Goal: Transaction & Acquisition: Purchase product/service

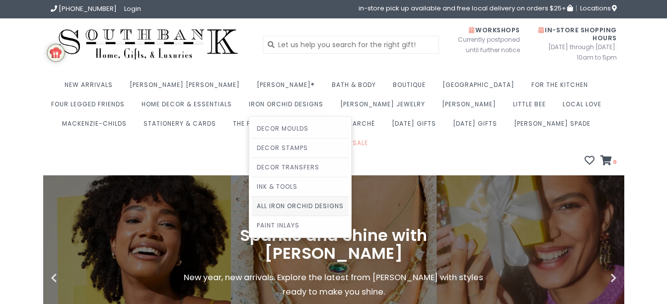
click at [252, 206] on link "All Iron Orchid Designs" at bounding box center [300, 206] width 97 height 19
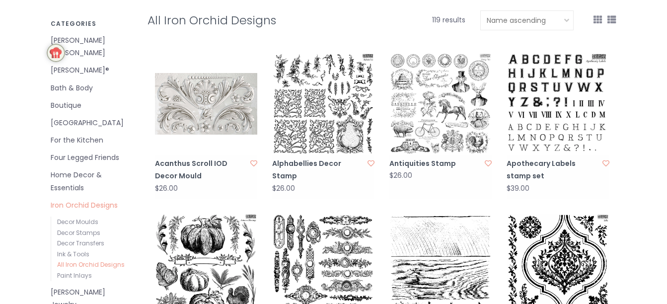
scroll to position [206, 0]
click at [77, 217] on link "Decor Moulds" at bounding box center [77, 221] width 41 height 8
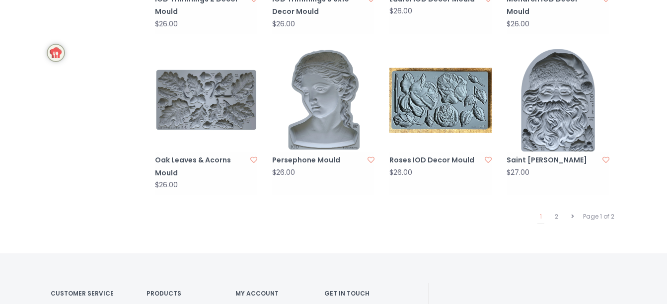
scroll to position [1014, 0]
click at [556, 210] on link "2" at bounding box center [556, 216] width 8 height 13
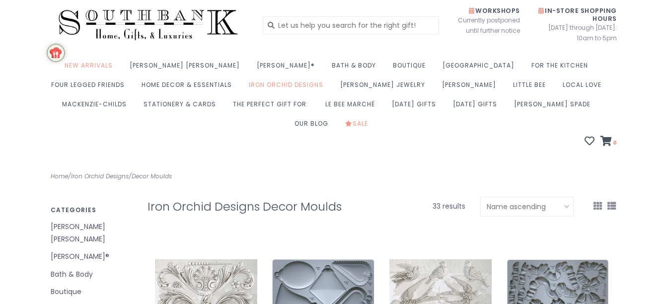
scroll to position [0, 0]
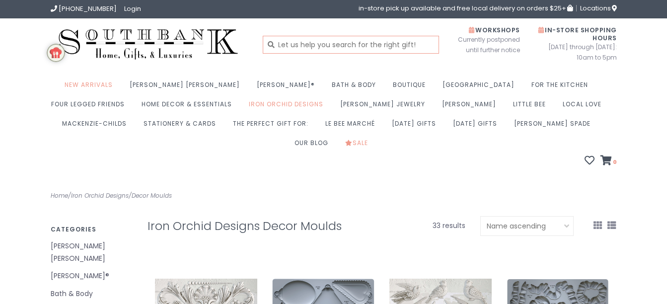
click at [331, 44] on input "text" at bounding box center [351, 45] width 176 height 18
type input "Holly and Pine Mould"
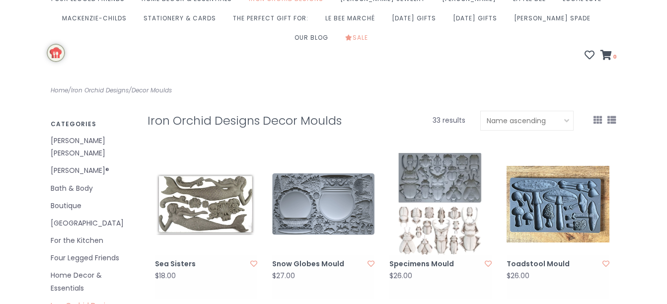
scroll to position [104, 0]
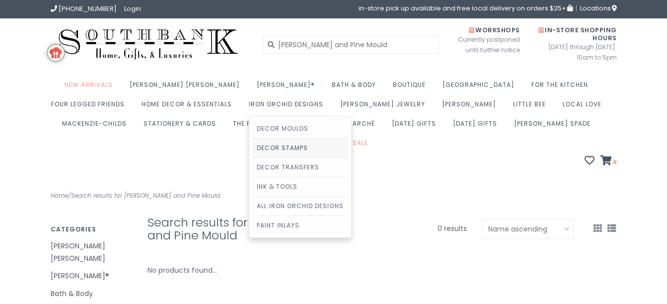
click at [252, 146] on link "Decor Stamps" at bounding box center [300, 148] width 97 height 19
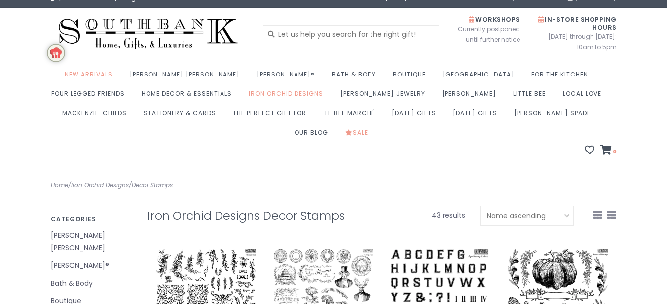
scroll to position [11, 0]
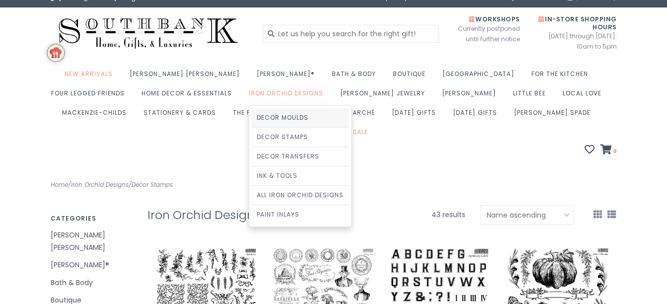
click at [252, 119] on link "Decor Moulds" at bounding box center [300, 117] width 97 height 19
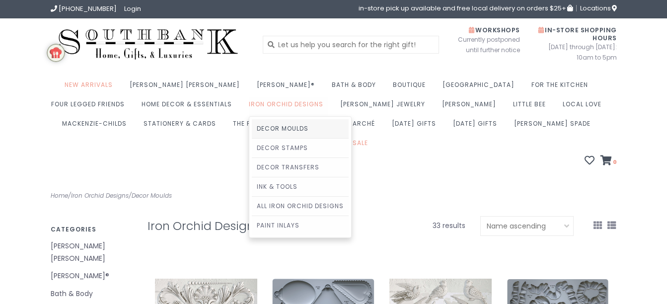
click at [252, 128] on link "Decor Moulds" at bounding box center [300, 128] width 97 height 19
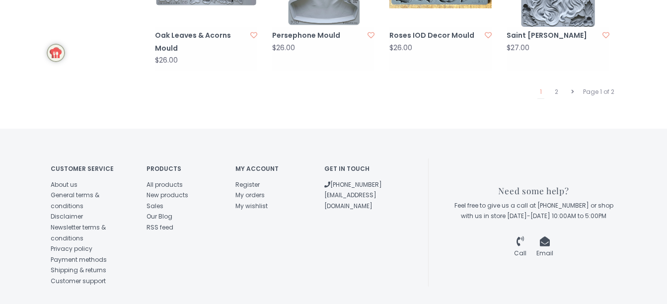
scroll to position [1158, 0]
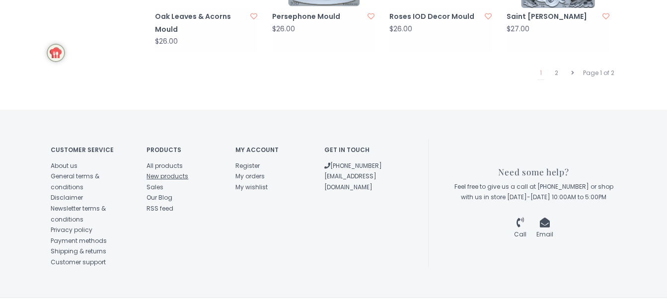
click at [167, 172] on link "New products" at bounding box center [167, 176] width 42 height 8
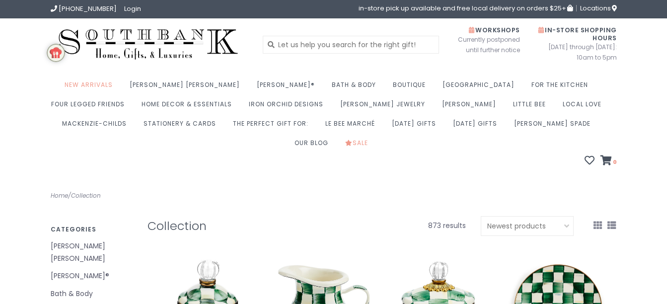
click at [611, 246] on div at bounding box center [381, 252] width 469 height 12
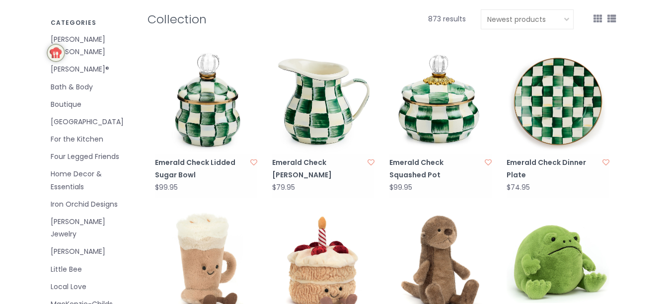
scroll to position [207, 0]
click at [69, 198] on link "Iron Orchid Designs" at bounding box center [92, 204] width 82 height 12
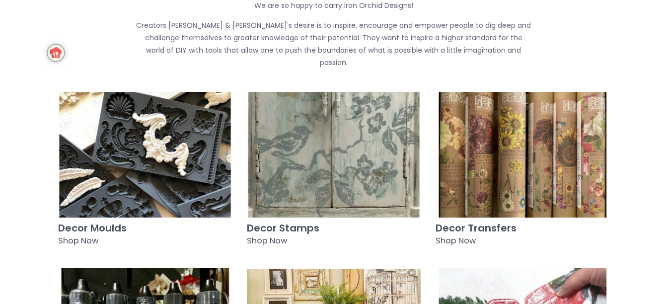
scroll to position [413, 0]
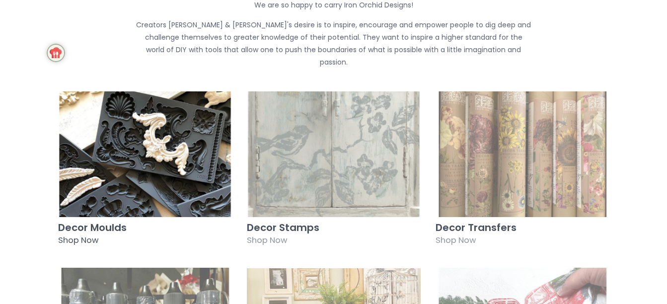
click at [74, 222] on h3 "Decor Moulds" at bounding box center [145, 227] width 174 height 11
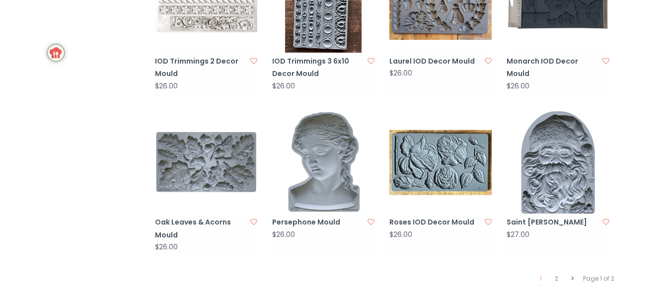
scroll to position [952, 0]
click at [557, 272] on link "2" at bounding box center [556, 278] width 8 height 13
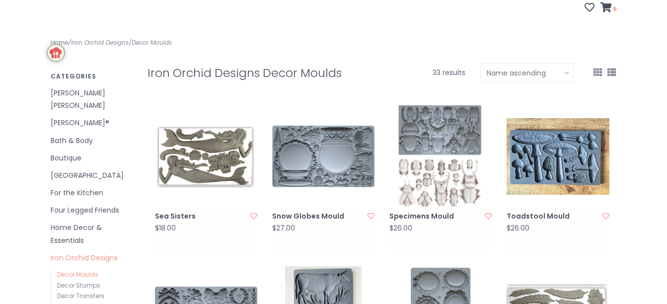
scroll to position [153, 0]
click at [70, 281] on link "Decor Stamps" at bounding box center [78, 285] width 43 height 8
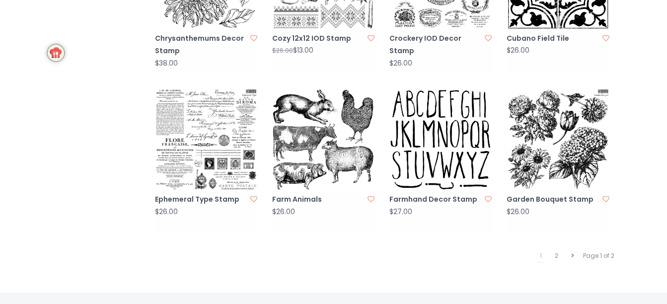
scroll to position [975, 0]
click at [557, 249] on link "2" at bounding box center [556, 255] width 8 height 13
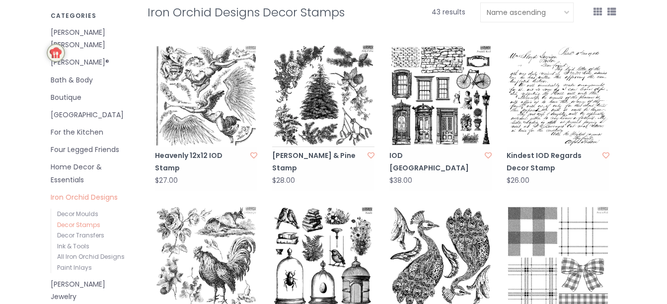
scroll to position [214, 0]
click at [72, 263] on link "Paint Inlays" at bounding box center [74, 267] width 35 height 8
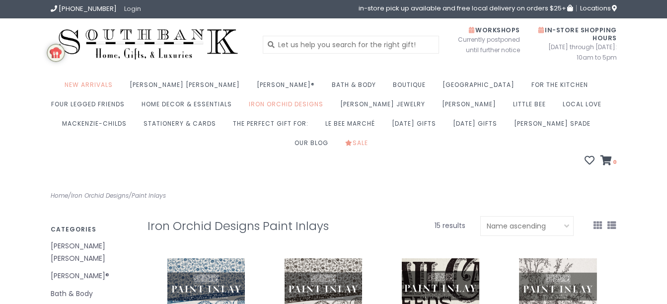
click at [128, 7] on link "Login" at bounding box center [132, 8] width 17 height 9
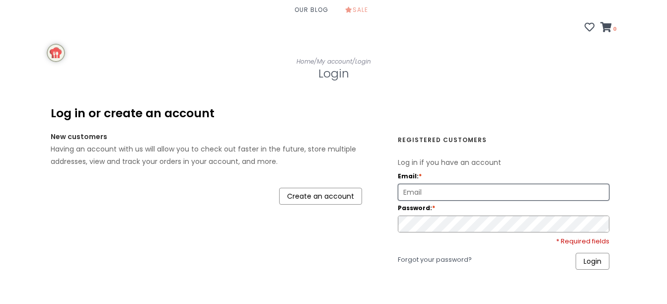
scroll to position [135, 0]
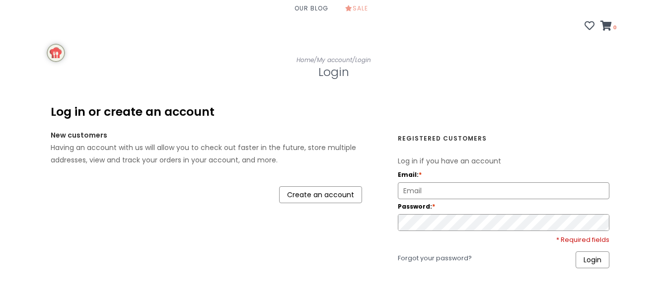
click at [321, 186] on link "Create an account" at bounding box center [320, 194] width 83 height 17
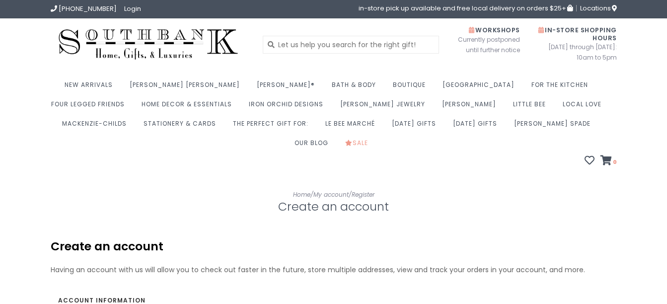
scroll to position [169, 0]
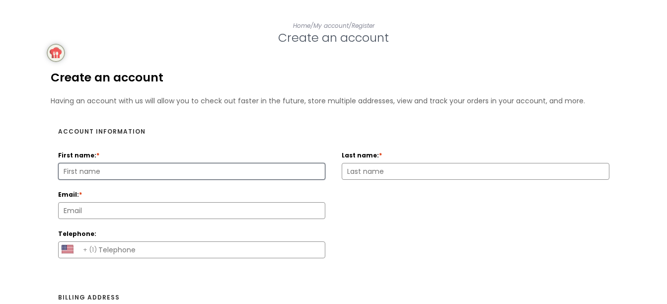
click at [208, 163] on input "First name: *" at bounding box center [192, 171] width 266 height 16
type input "Anne"
type input "annejohnson0711@yahoo.com"
type input "x"
type input "65401"
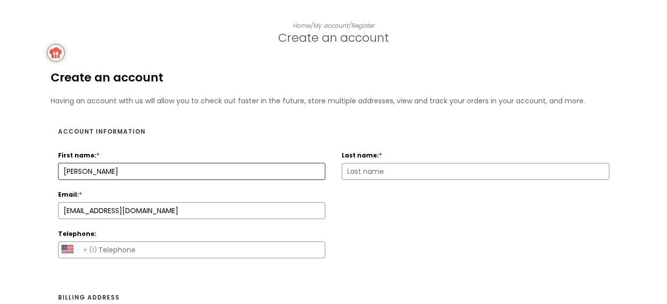
click at [147, 242] on input "Telephone:" at bounding box center [192, 250] width 266 height 16
type input "5735785917"
type input "Johnson"
select select "AS|1"
type input "Rolla"
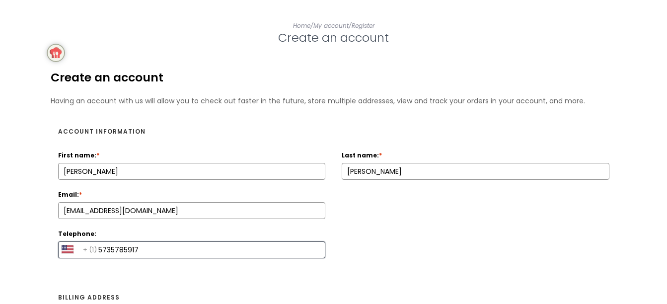
select select "4189"
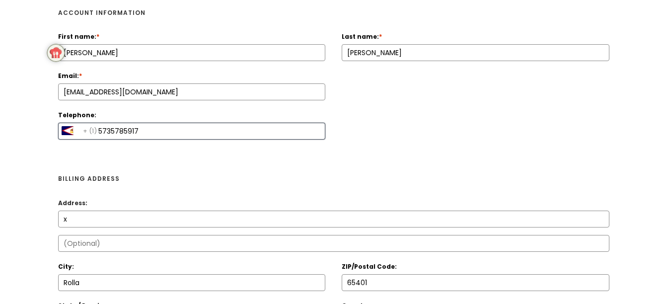
scroll to position [289, 0]
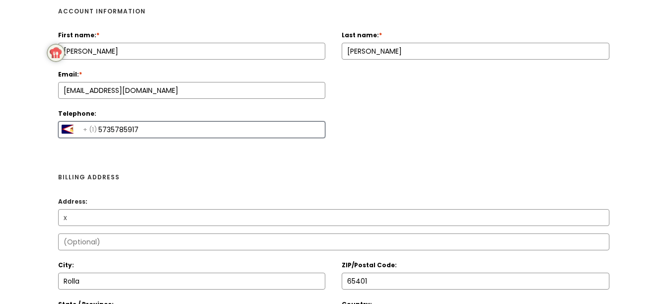
click at [170, 210] on input "x" at bounding box center [334, 218] width 550 height 16
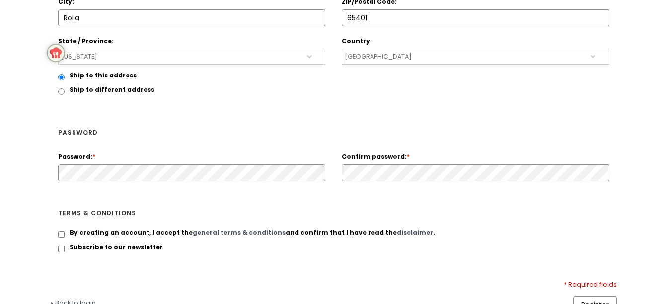
scroll to position [553, 0]
type input "x15830 State Route F"
click at [61, 231] on input "By creating an account, I accept the general terms & conditions and confirm tha…" at bounding box center [61, 234] width 6 height 6
checkbox input "true"
click at [60, 245] on input "Subscribe to our newsletter" at bounding box center [61, 248] width 6 height 6
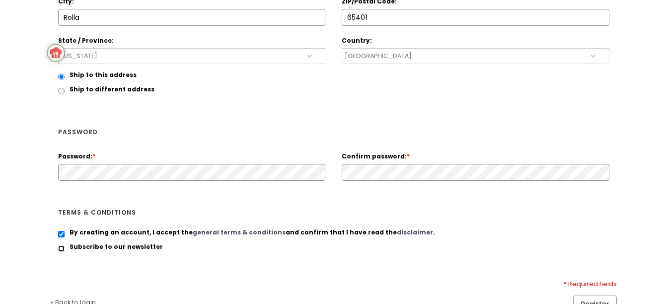
checkbox input "true"
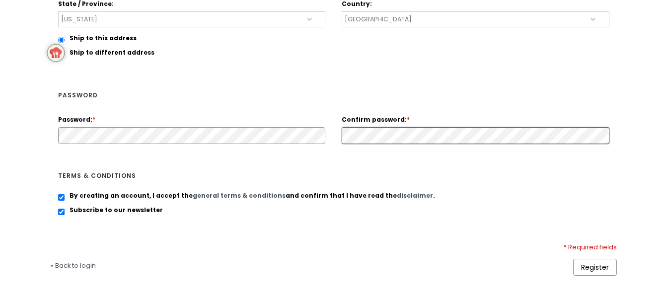
scroll to position [590, 0]
click at [593, 258] on link "Register" at bounding box center [595, 266] width 44 height 17
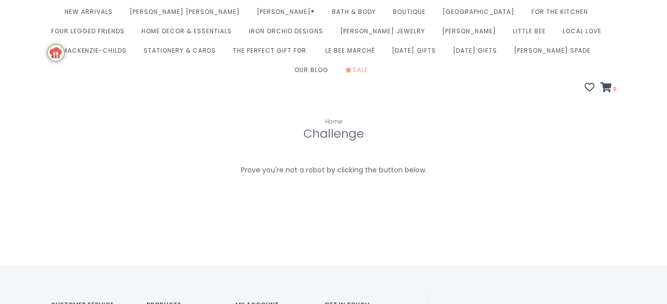
scroll to position [73, 0]
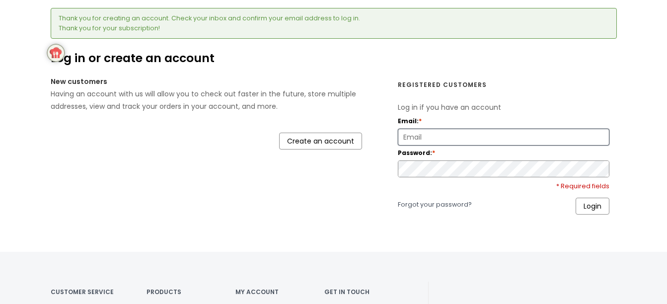
scroll to position [233, 0]
click at [384, 222] on div "Thank you for creating an account. Check your inbox and confirm your email addr…" at bounding box center [333, 123] width 581 height 259
click at [416, 129] on div at bounding box center [504, 137] width 212 height 17
click at [423, 130] on input "Email: *" at bounding box center [503, 138] width 211 height 16
type input "annejohnson0711@yahoo.com"
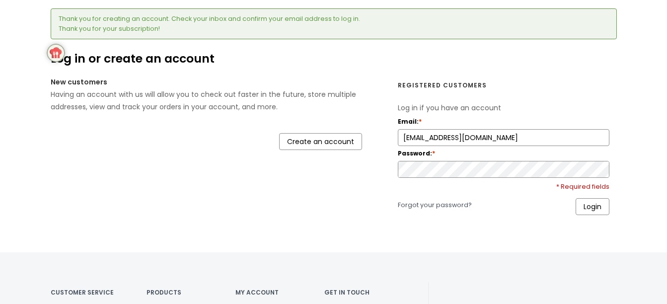
click at [590, 198] on link "Login" at bounding box center [593, 206] width 34 height 17
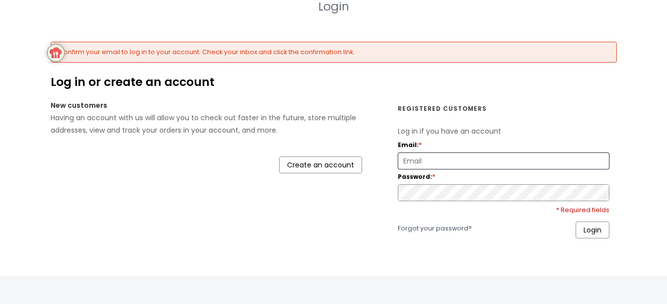
scroll to position [206, 0]
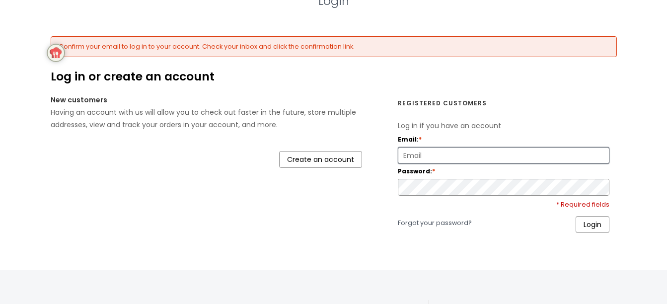
click at [452, 147] on input "Email: *" at bounding box center [503, 155] width 211 height 16
type input "annejohnson0711@yahoo.com"
click at [591, 216] on link "Login" at bounding box center [593, 224] width 34 height 17
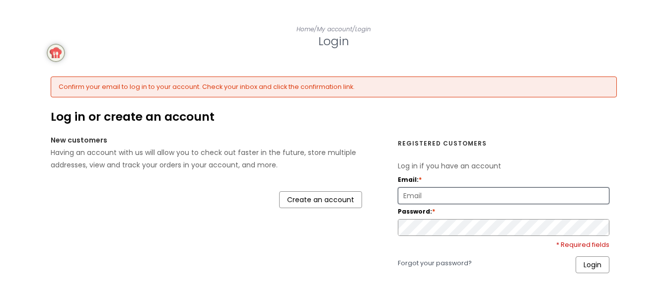
scroll to position [169, 0]
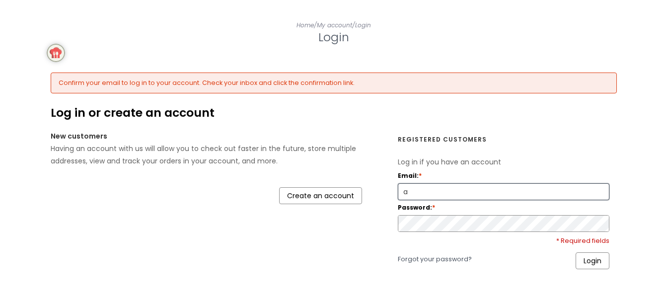
type input "annejohnson0711@yahoo.com"
click at [592, 252] on link "Login" at bounding box center [593, 260] width 34 height 17
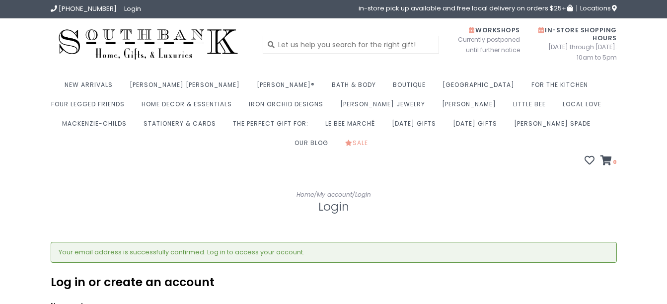
scroll to position [190, 0]
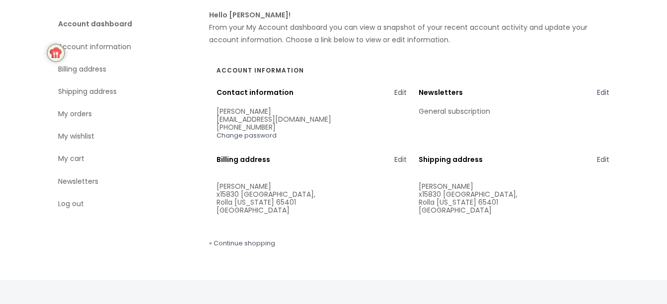
scroll to position [259, 0]
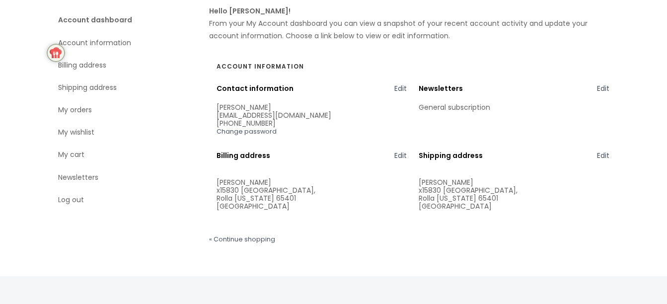
click at [245, 232] on link "« Continue shopping" at bounding box center [242, 239] width 66 height 14
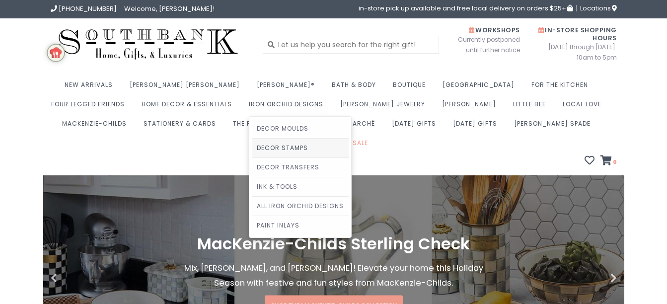
click at [252, 147] on link "Decor Stamps" at bounding box center [300, 148] width 97 height 19
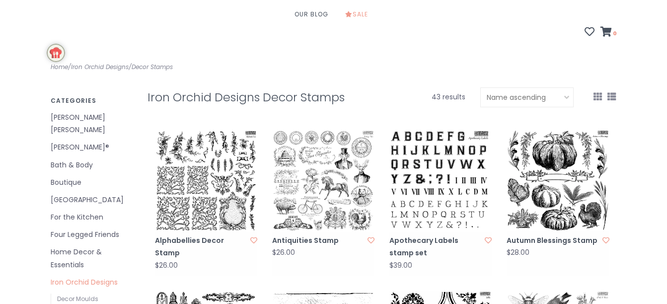
scroll to position [129, 0]
click at [544, 234] on link "Autumn Blessings Stamp" at bounding box center [553, 240] width 92 height 12
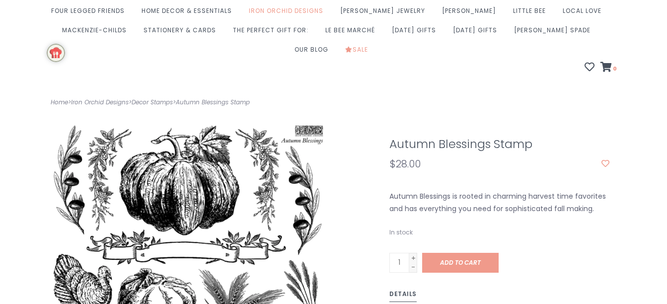
scroll to position [144, 0]
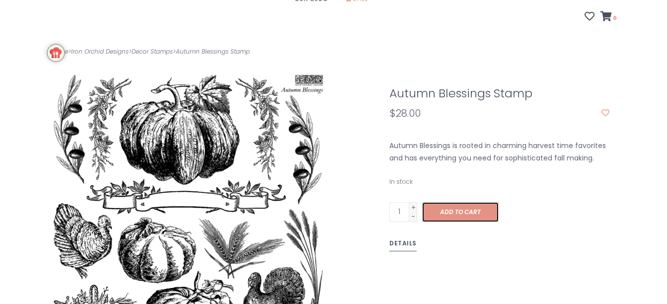
click at [452, 208] on span "Add to cart" at bounding box center [460, 212] width 41 height 8
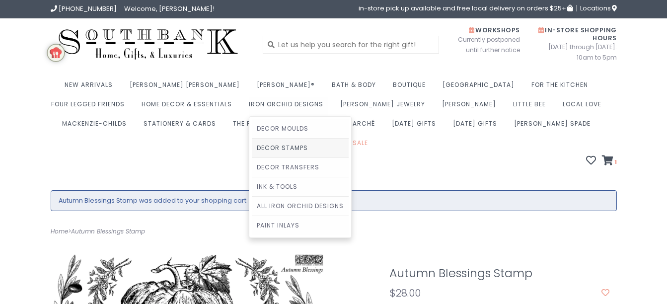
click at [252, 146] on link "Decor Stamps" at bounding box center [300, 148] width 97 height 19
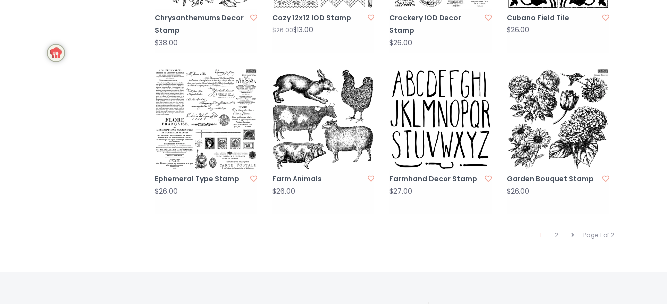
scroll to position [996, 0]
click at [557, 228] on link "2" at bounding box center [556, 234] width 8 height 13
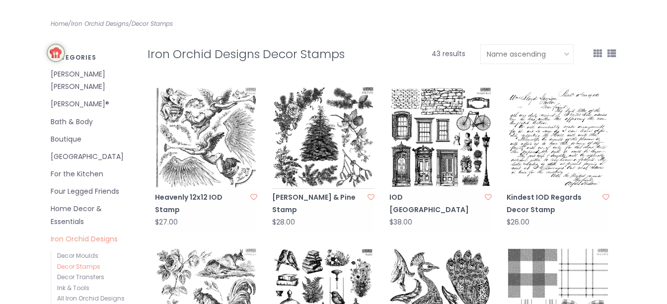
scroll to position [173, 0]
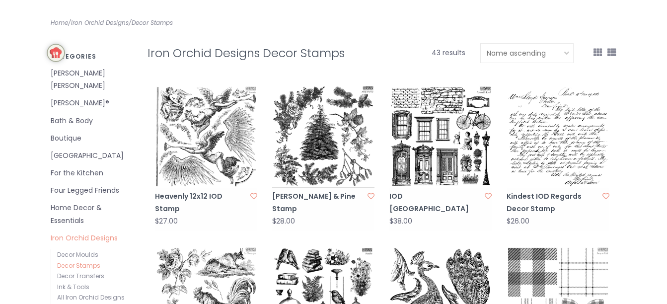
click at [313, 190] on link "[PERSON_NAME] & Pine Stamp" at bounding box center [318, 202] width 92 height 25
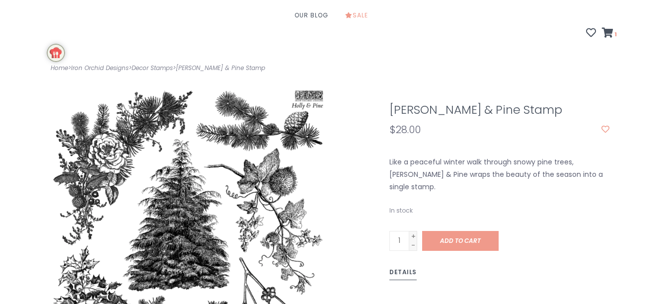
scroll to position [128, 0]
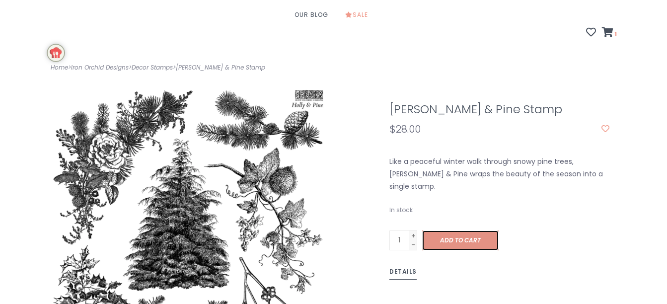
click at [460, 236] on span "Add to cart" at bounding box center [460, 240] width 41 height 8
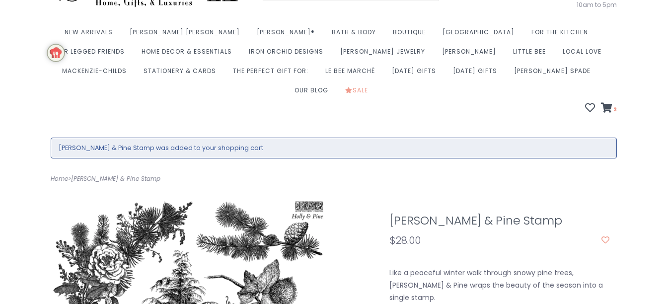
scroll to position [54, 0]
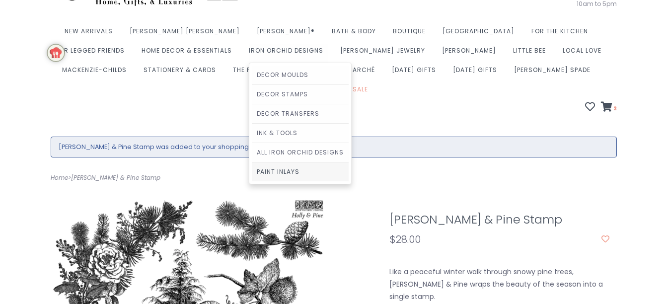
click at [252, 173] on link "Paint Inlays" at bounding box center [300, 171] width 97 height 19
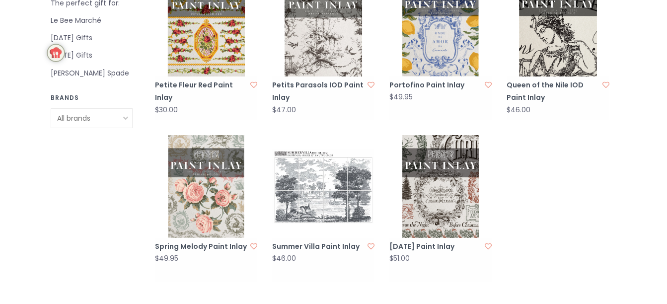
scroll to position [612, 0]
click at [446, 240] on link "[DATE] Paint Inlay" at bounding box center [435, 246] width 92 height 12
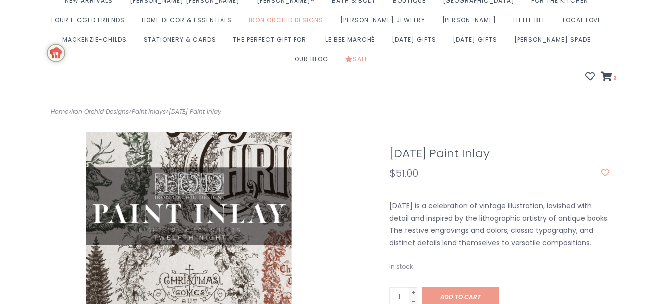
scroll to position [150, 0]
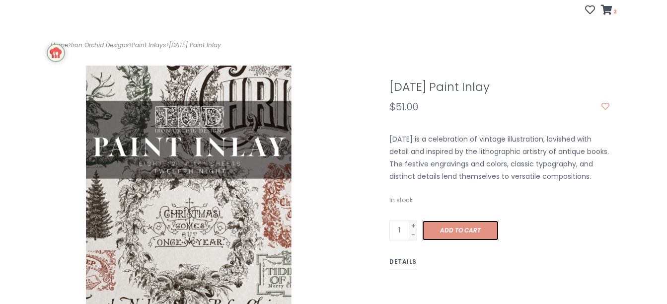
click at [459, 226] on span "Add to cart" at bounding box center [460, 230] width 41 height 8
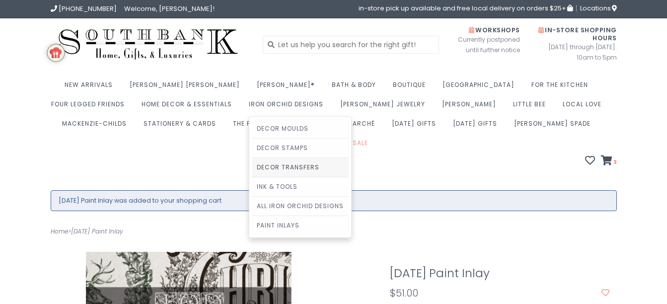
click at [252, 166] on link "Decor Transfers" at bounding box center [300, 167] width 97 height 19
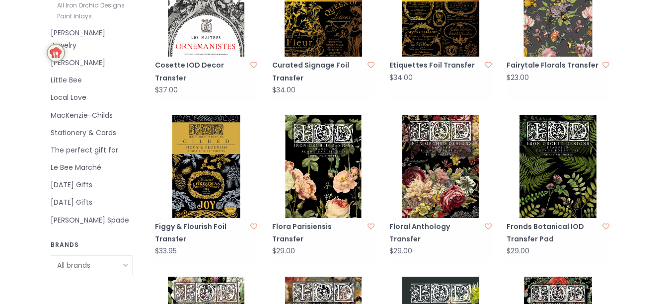
scroll to position [465, 0]
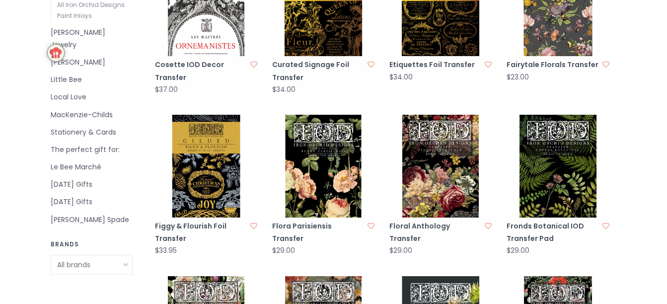
click at [200, 220] on link "Figgy & Flourish Foil Transfer" at bounding box center [201, 232] width 92 height 25
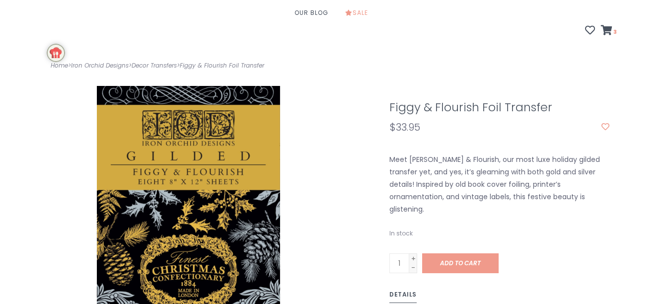
scroll to position [131, 0]
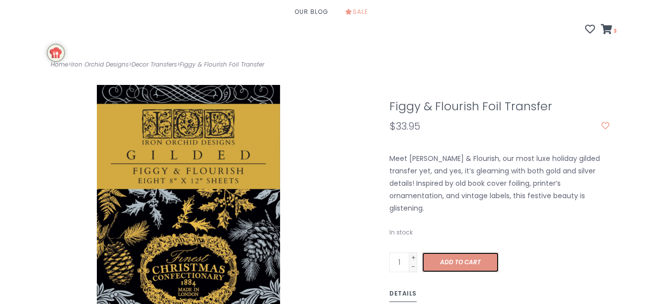
click at [463, 258] on span "Add to cart" at bounding box center [460, 262] width 41 height 8
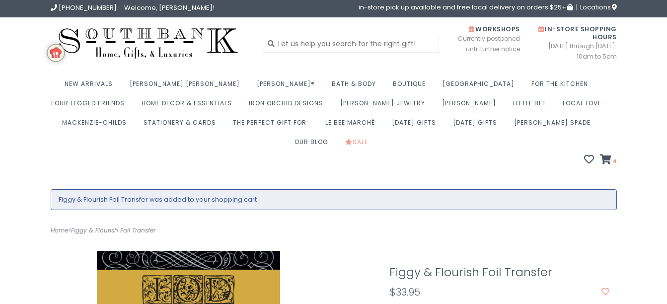
scroll to position [1, 0]
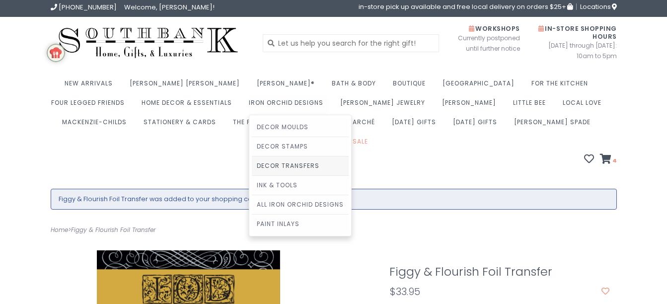
click at [252, 167] on link "Decor Transfers" at bounding box center [300, 165] width 97 height 19
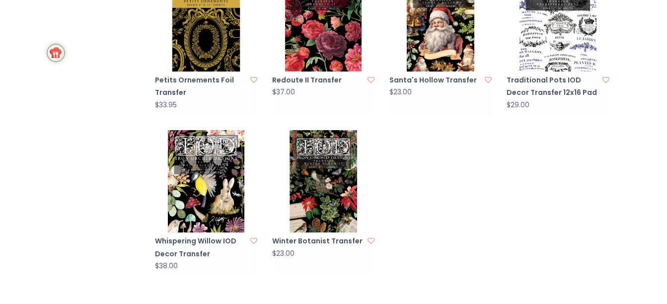
scroll to position [934, 0]
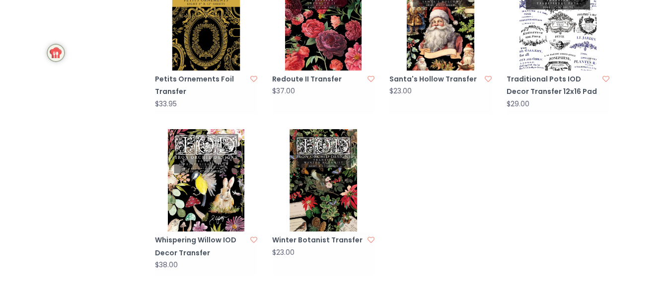
click at [315, 234] on link "Winter Botanist Transfer" at bounding box center [318, 240] width 92 height 12
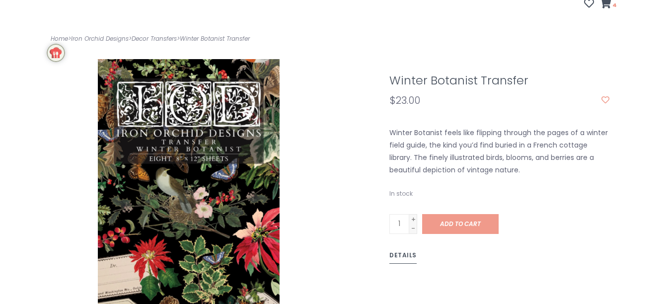
scroll to position [157, 0]
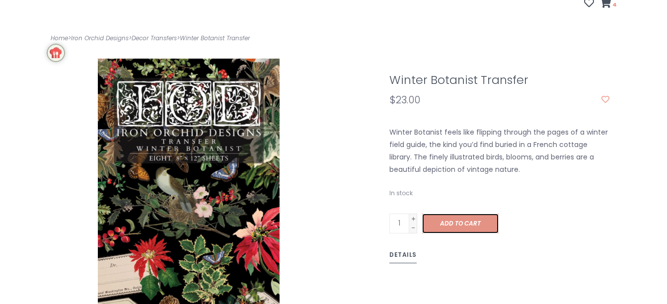
click at [461, 219] on span "Add to cart" at bounding box center [460, 223] width 41 height 8
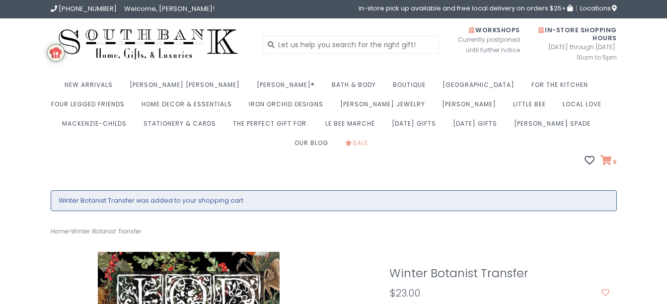
click at [607, 155] on icon at bounding box center [605, 160] width 11 height 10
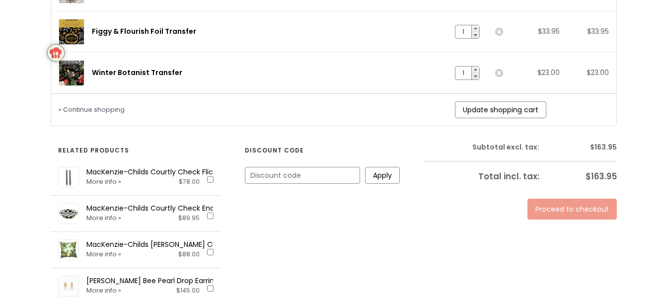
scroll to position [397, 0]
click at [573, 198] on link "Proceed to checkout" at bounding box center [571, 208] width 89 height 21
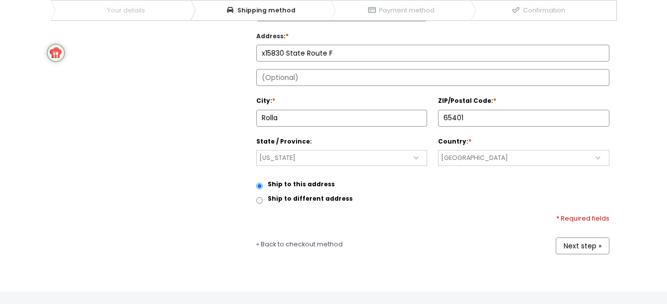
scroll to position [393, 0]
click at [582, 237] on link "Next step »" at bounding box center [583, 245] width 54 height 17
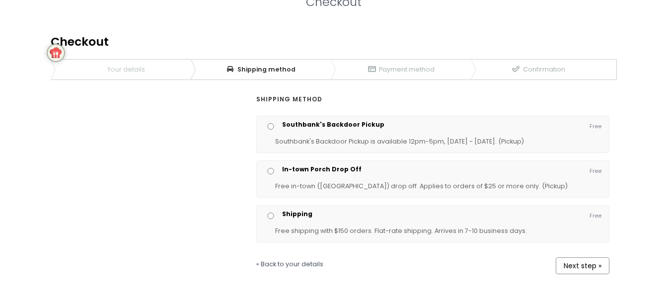
scroll to position [205, 0]
click at [269, 212] on input "Shipping" at bounding box center [270, 215] width 13 height 6
radio input "true"
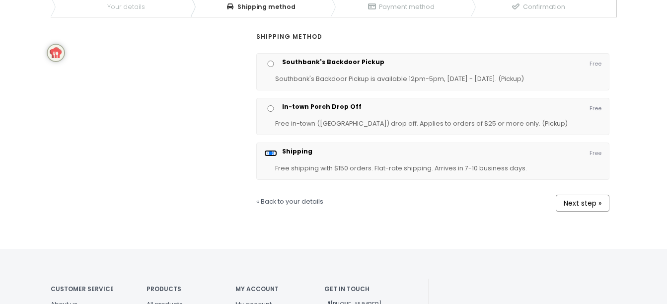
scroll to position [268, 0]
click at [580, 194] on link "Next step »" at bounding box center [583, 202] width 54 height 17
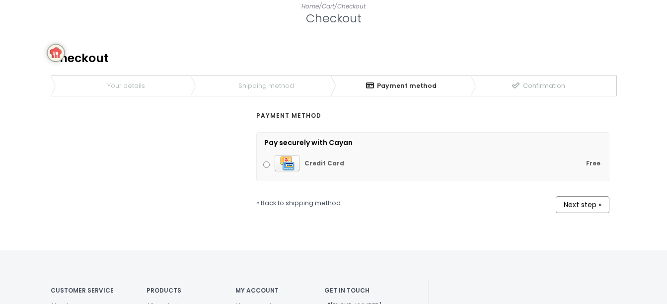
scroll to position [186, 0]
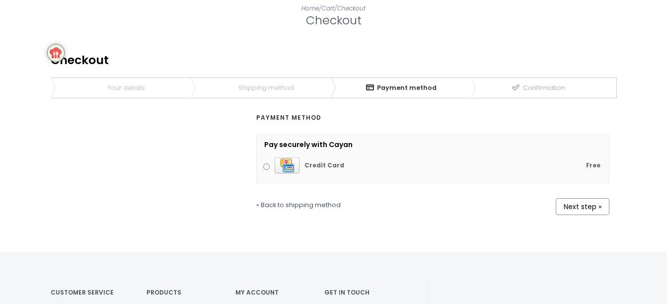
click at [267, 163] on input "Free Credit Card" at bounding box center [266, 166] width 6 height 6
radio input "true"
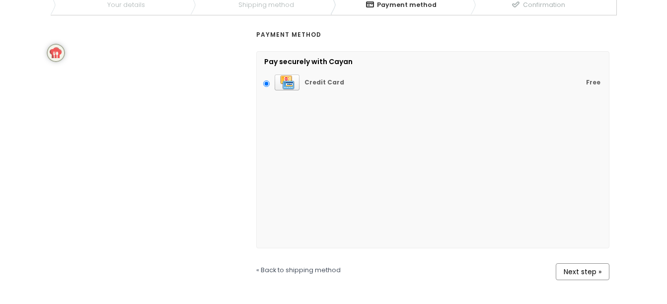
scroll to position [269, 0]
click at [584, 263] on link "Next step »" at bounding box center [583, 271] width 54 height 17
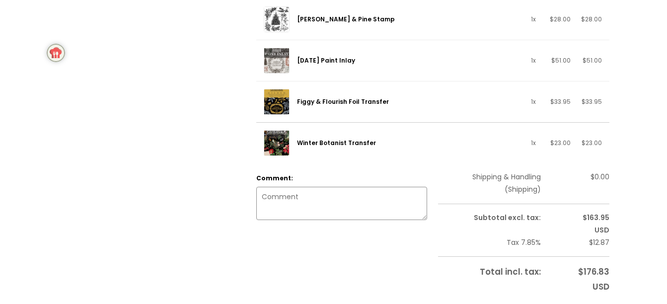
scroll to position [241, 0]
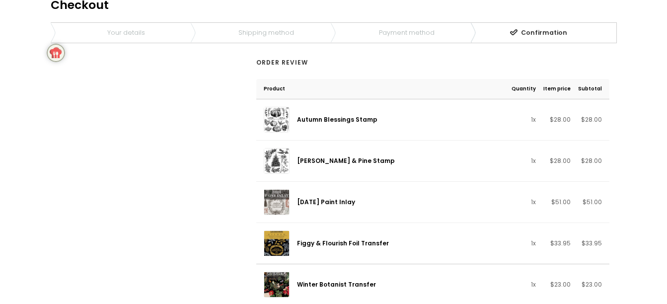
click at [192, 120] on div "Order review Product Quantity Item price Subtotal Autumn Blessings Stamp 1x Hol…" at bounding box center [334, 297] width 566 height 488
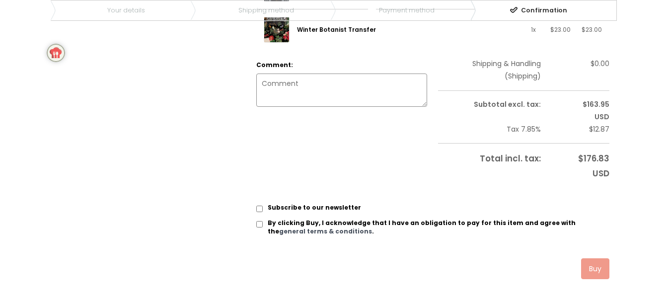
scroll to position [496, 0]
click at [259, 220] on input "By clicking Buy, I acknowledge that I have an obligation to pay for this item a…" at bounding box center [259, 223] width 6 height 6
checkbox input "true"
click at [258, 205] on input "Subscribe to our newsletter" at bounding box center [259, 208] width 6 height 6
checkbox input "true"
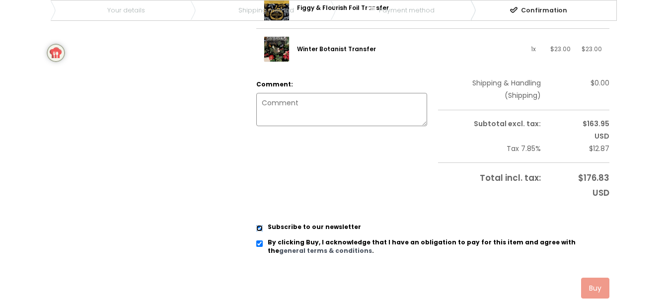
scroll to position [475, 0]
click at [594, 278] on link "Buy" at bounding box center [595, 288] width 28 height 21
